Goal: Task Accomplishment & Management: Use online tool/utility

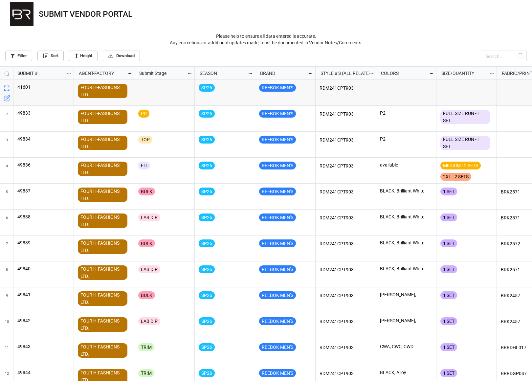
scroll to position [311, 528]
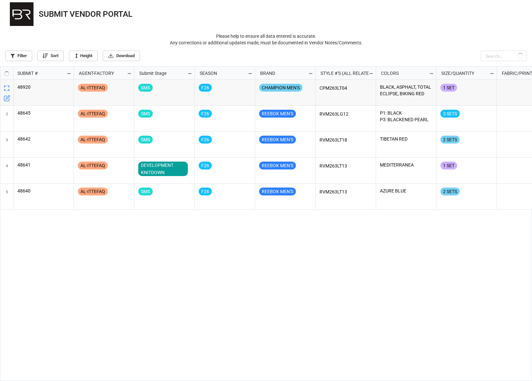
scroll to position [311, 528]
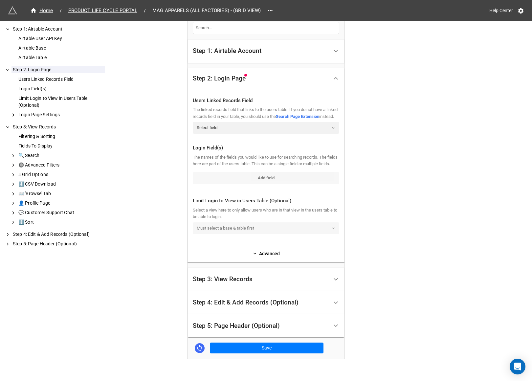
scroll to position [171, 0]
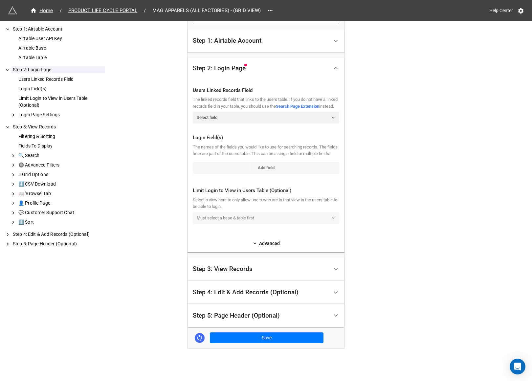
click at [329, 267] on div at bounding box center [336, 269] width 15 height 15
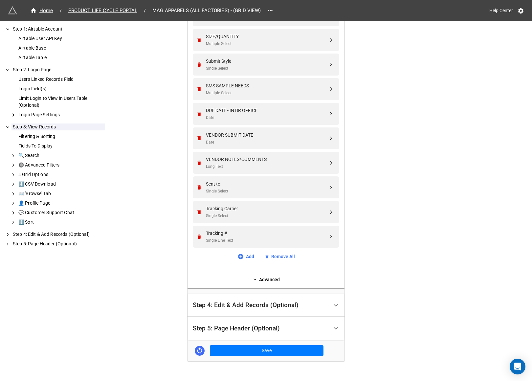
scroll to position [620, 0]
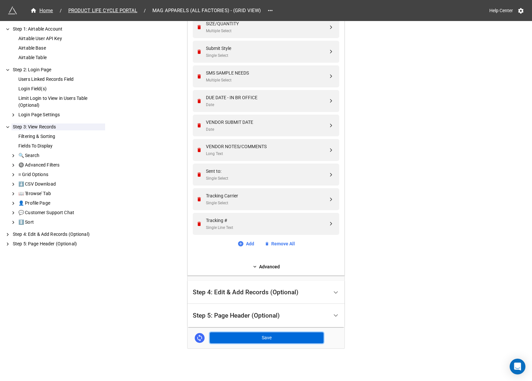
click at [266, 337] on button "Save" at bounding box center [267, 338] width 114 height 11
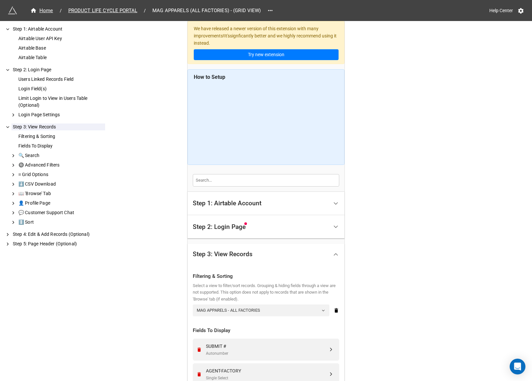
scroll to position [0, 0]
click at [282, 201] on div "Step 1: Airtable Account" at bounding box center [261, 203] width 136 height 15
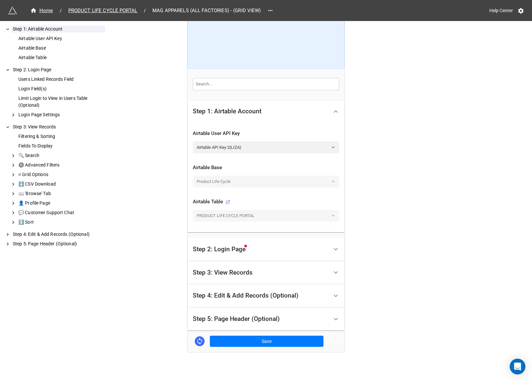
scroll to position [102, 0]
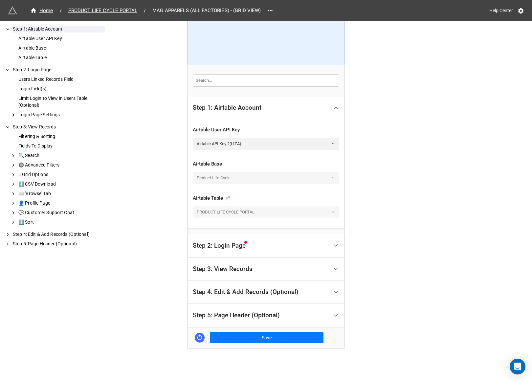
click at [258, 244] on div "Step 2: Login Page" at bounding box center [261, 246] width 136 height 16
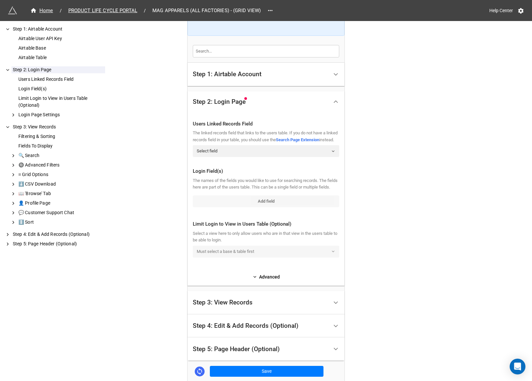
scroll to position [131, 0]
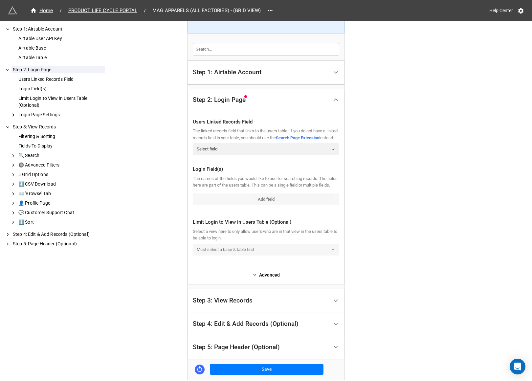
click at [140, 264] on div "We have released a newer version of this extension with many improvements! It's…" at bounding box center [266, 141] width 532 height 544
click at [242, 155] on link "Select field" at bounding box center [266, 149] width 147 height 12
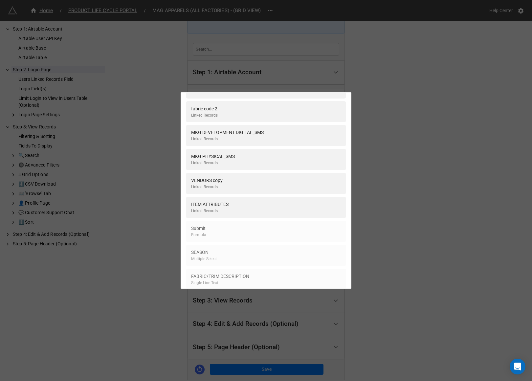
scroll to position [0, 0]
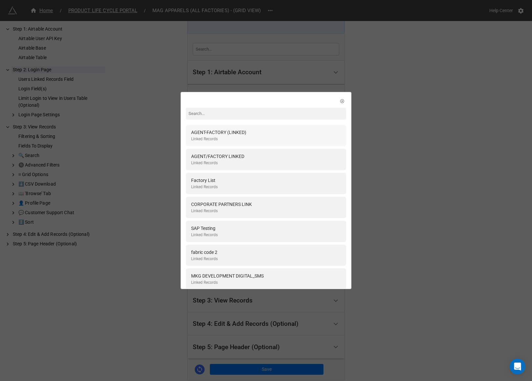
click at [245, 141] on div "AGENT-FACTORY (LINKED) Linked Records" at bounding box center [266, 135] width 150 height 13
